Goal: Information Seeking & Learning: Understand process/instructions

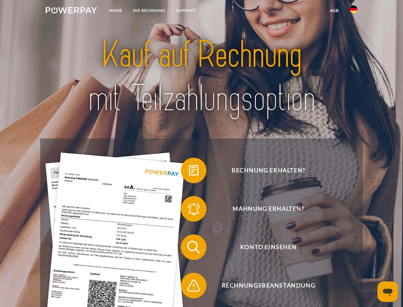
click at [71, 11] on img at bounding box center [71, 10] width 51 height 6
click at [354, 11] on img at bounding box center [354, 9] width 8 height 8
click at [334, 11] on link "agb" at bounding box center [335, 10] width 20 height 11
click at [189, 172] on span at bounding box center [184, 170] width 32 height 32
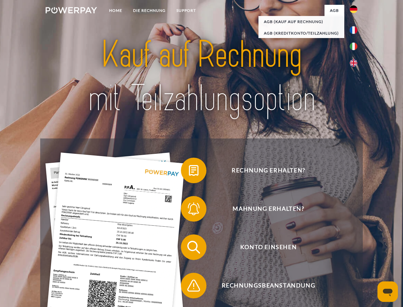
click at [189, 210] on span at bounding box center [184, 209] width 32 height 32
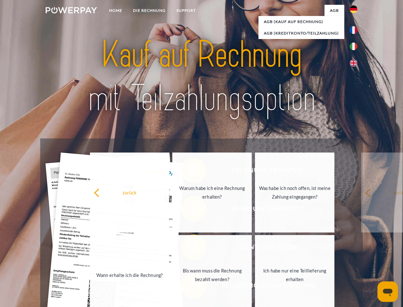
click at [189, 248] on link "Bis wann muss die Rechnung bezahlt werden?" at bounding box center [212, 275] width 80 height 80
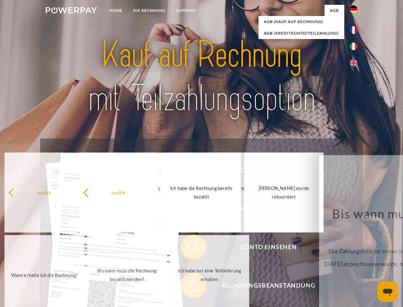
click at [189, 286] on link "Ich habe nur eine Teillieferung erhalten" at bounding box center [210, 275] width 80 height 80
click at [388, 291] on icon "Messaging-Fenster öffnen" at bounding box center [388, 292] width 10 height 8
